Goal: Task Accomplishment & Management: Manage account settings

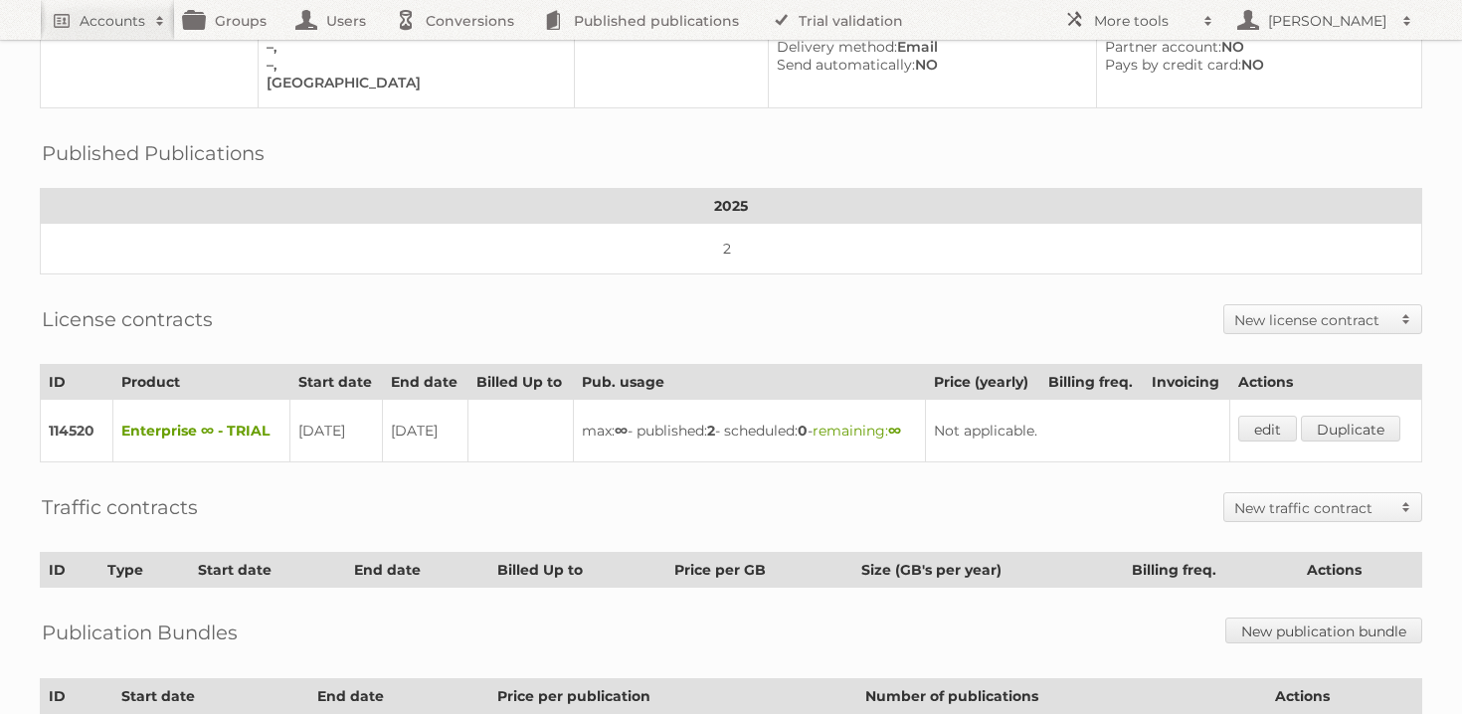
scroll to position [214, 0]
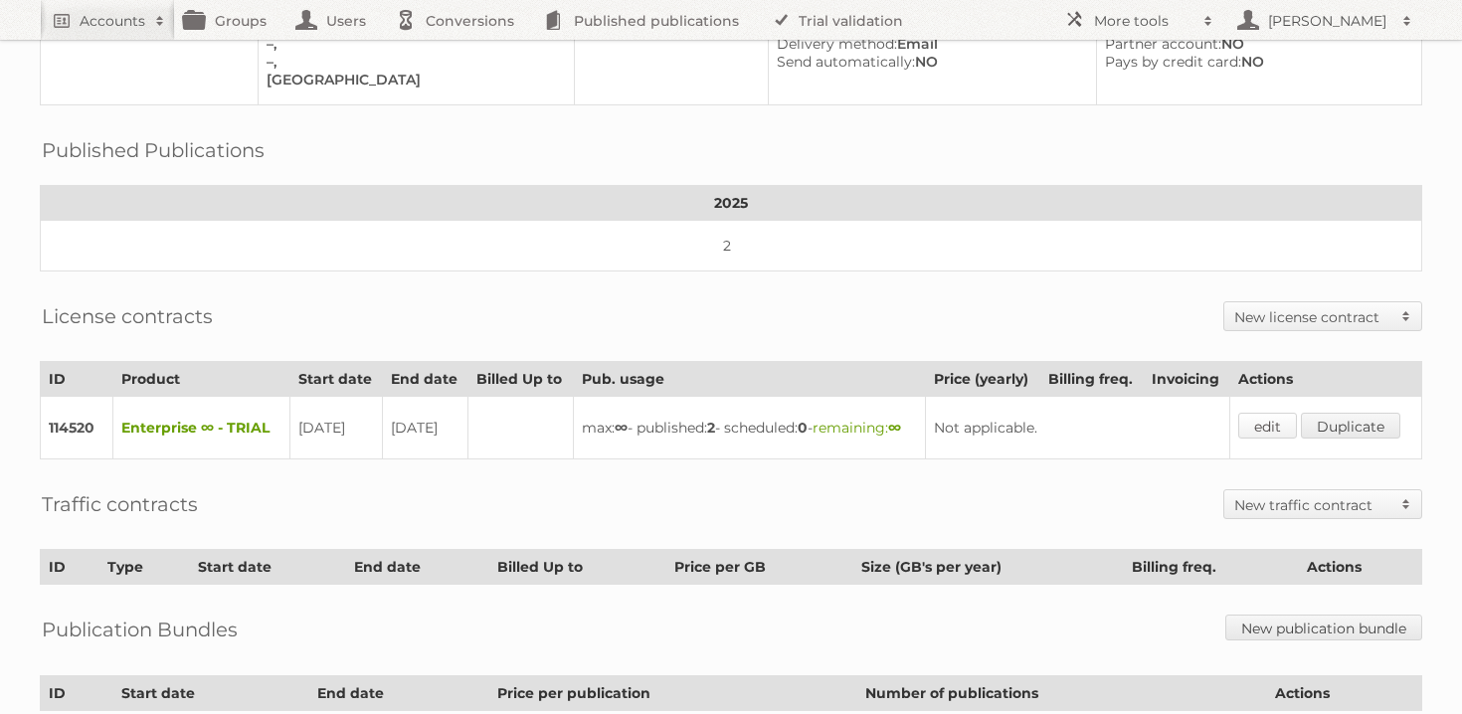
click at [1280, 439] on link "edit" at bounding box center [1267, 426] width 59 height 26
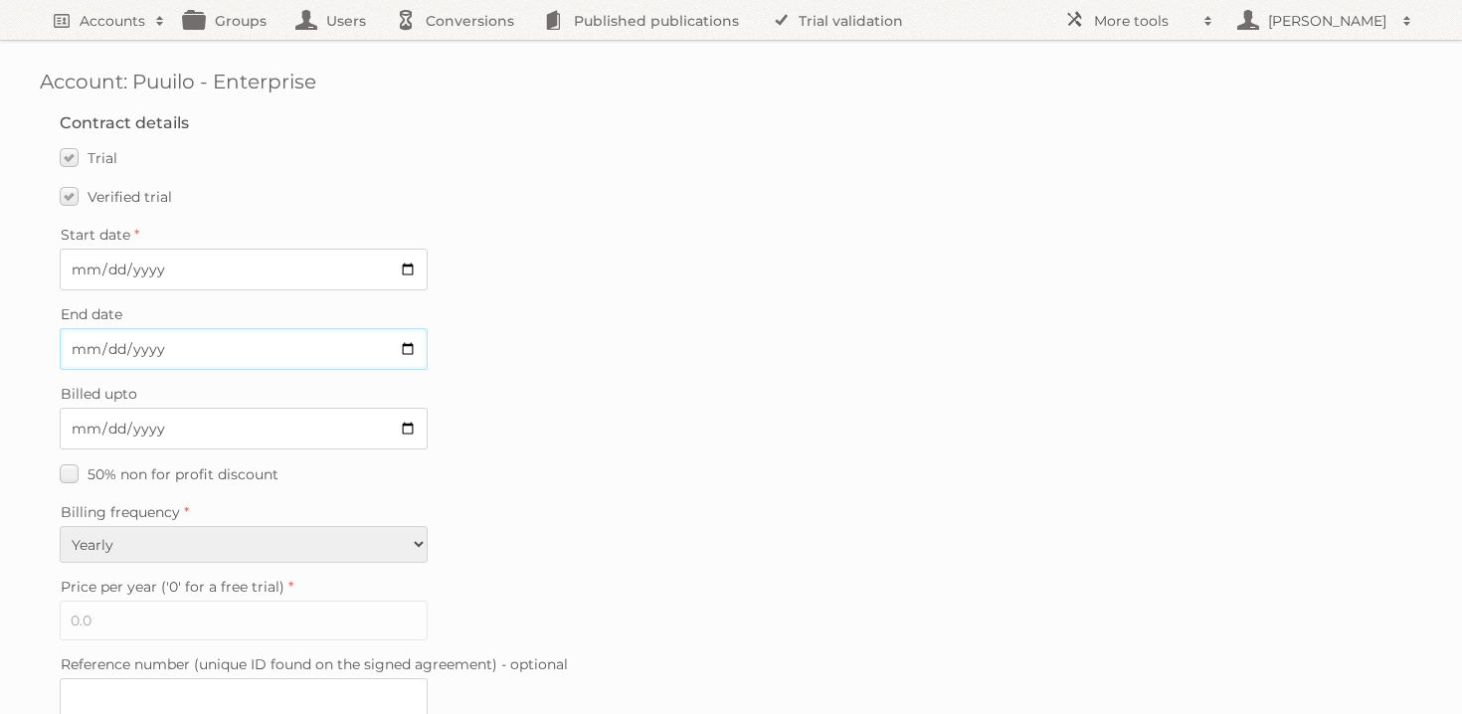
click at [407, 341] on input "2025-09-16" at bounding box center [244, 349] width 368 height 42
type input "2025-09-30"
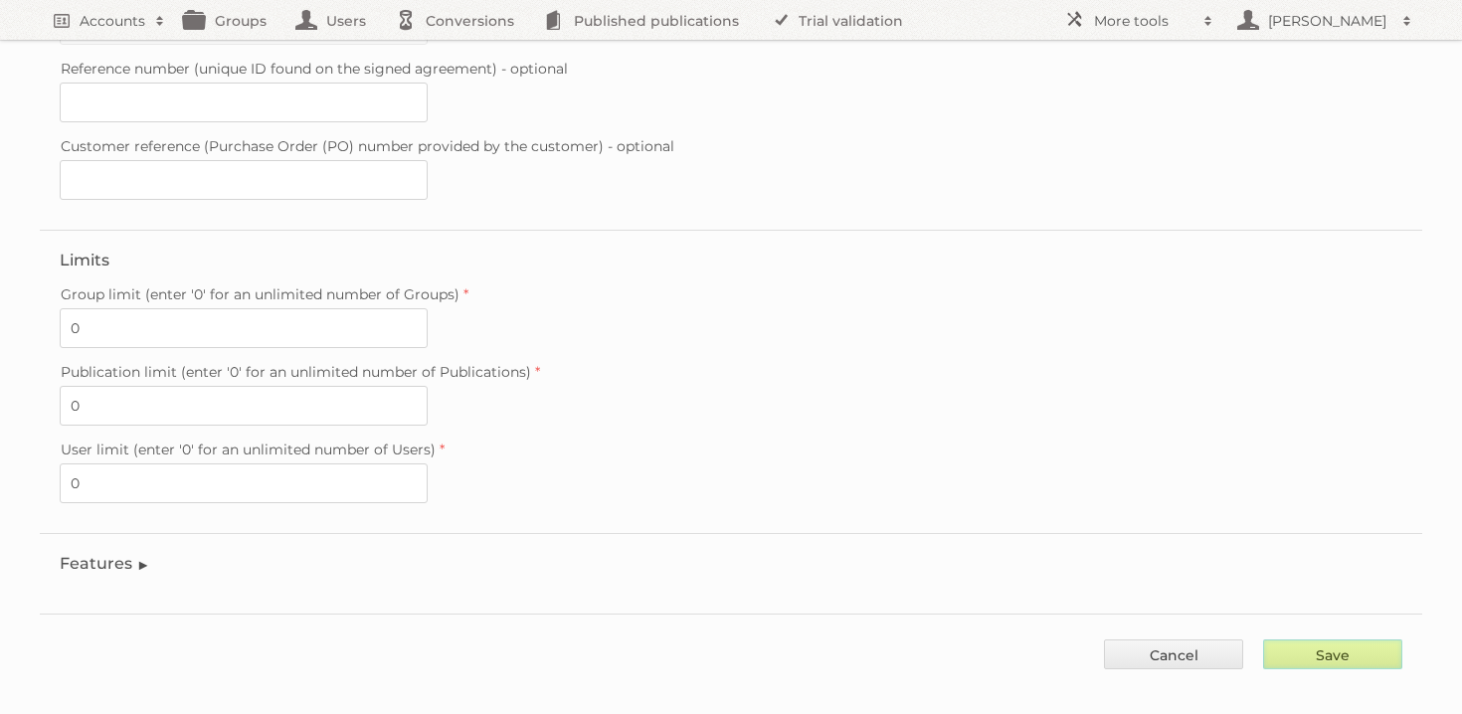
click at [1340, 639] on input "Save" at bounding box center [1332, 654] width 139 height 30
type input "..."
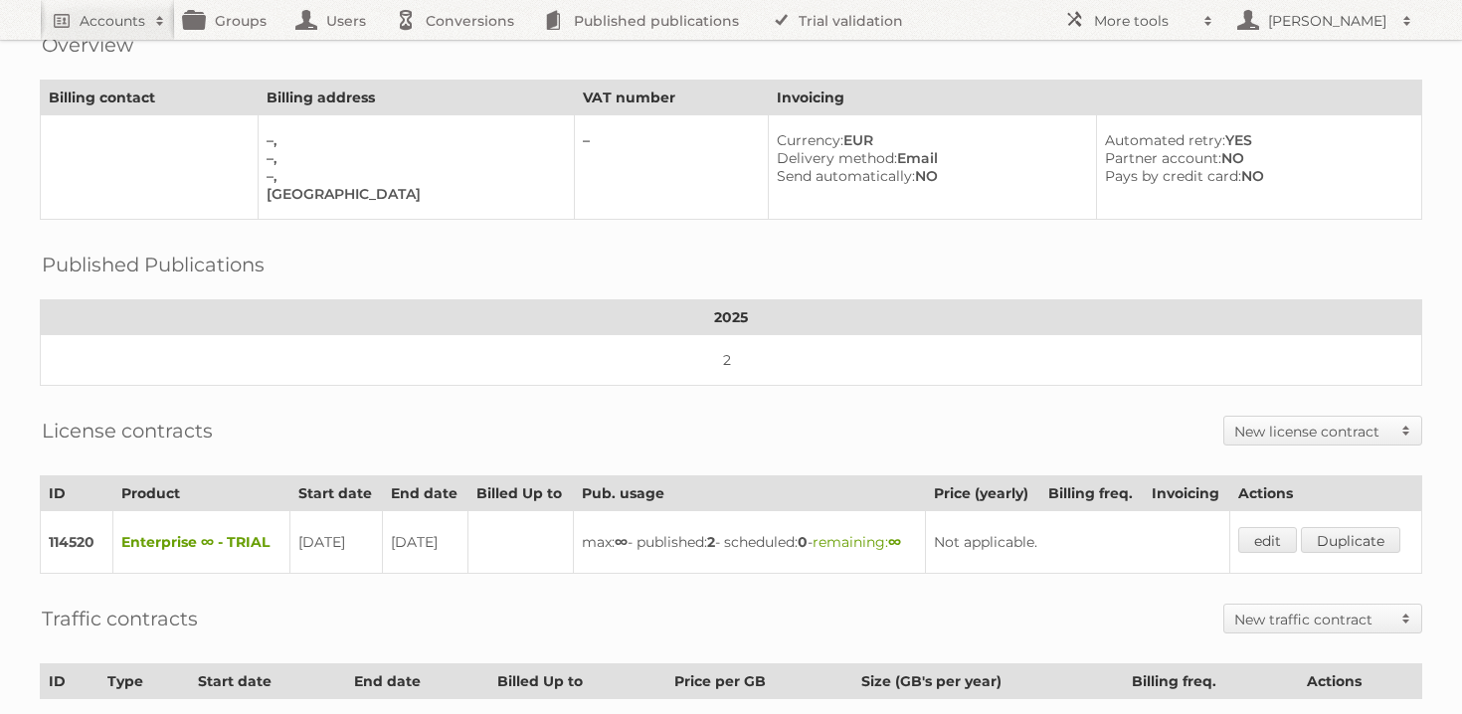
scroll to position [104, 0]
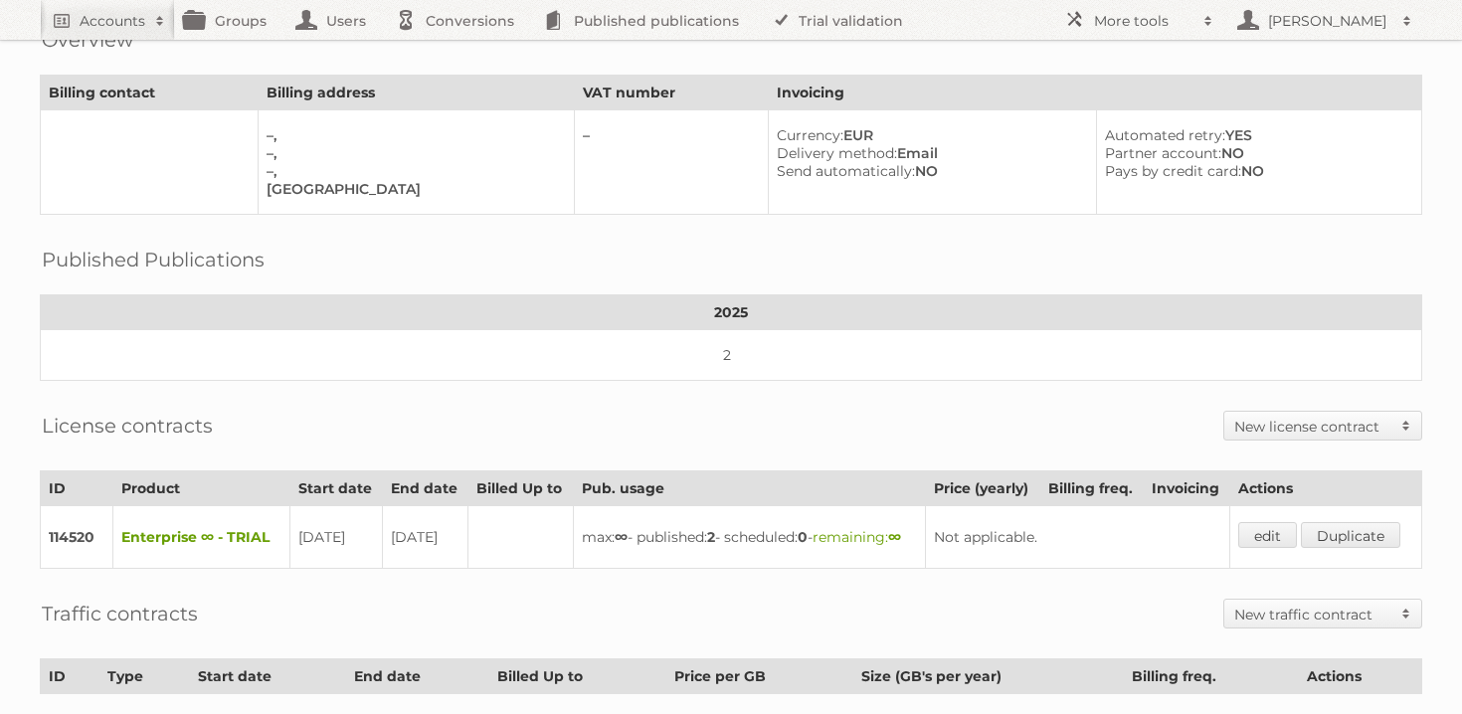
click at [840, 266] on div "Published Publications 2025 2" at bounding box center [731, 308] width 1382 height 146
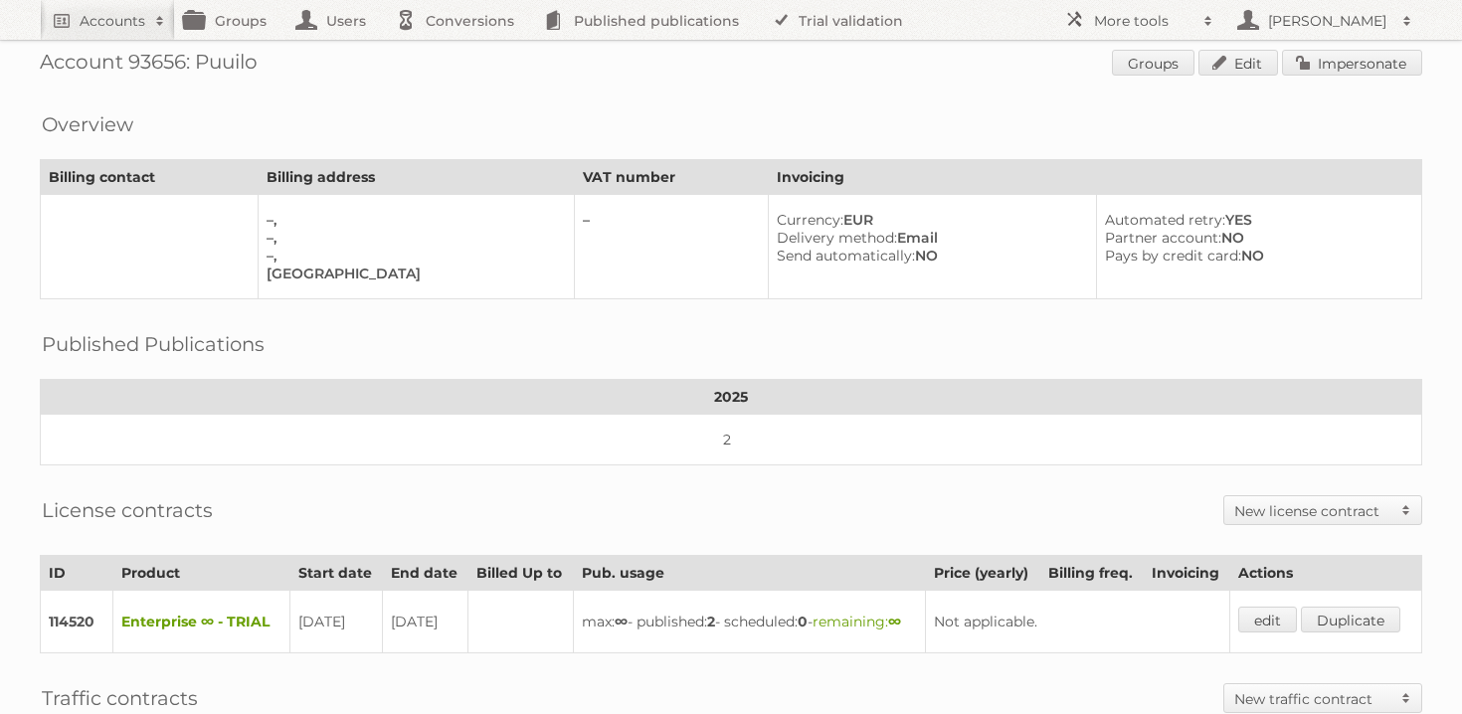
scroll to position [0, 0]
